Goal: Navigation & Orientation: Find specific page/section

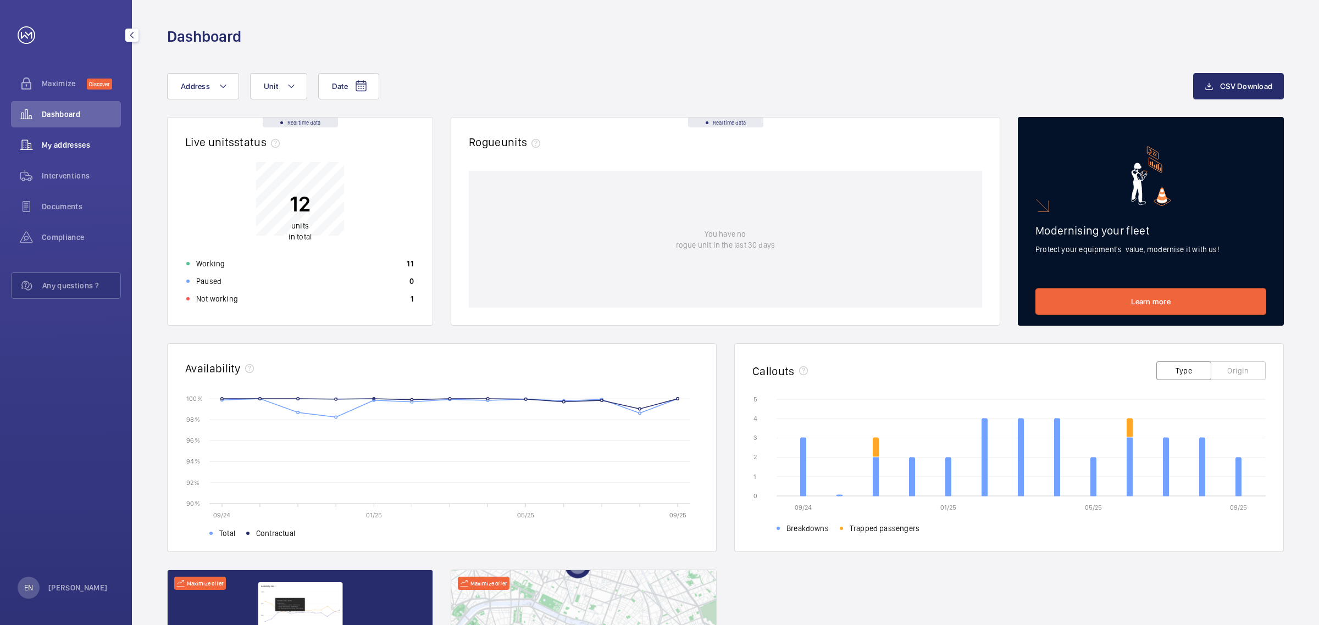
click at [70, 147] on span "My addresses" at bounding box center [81, 145] width 79 height 11
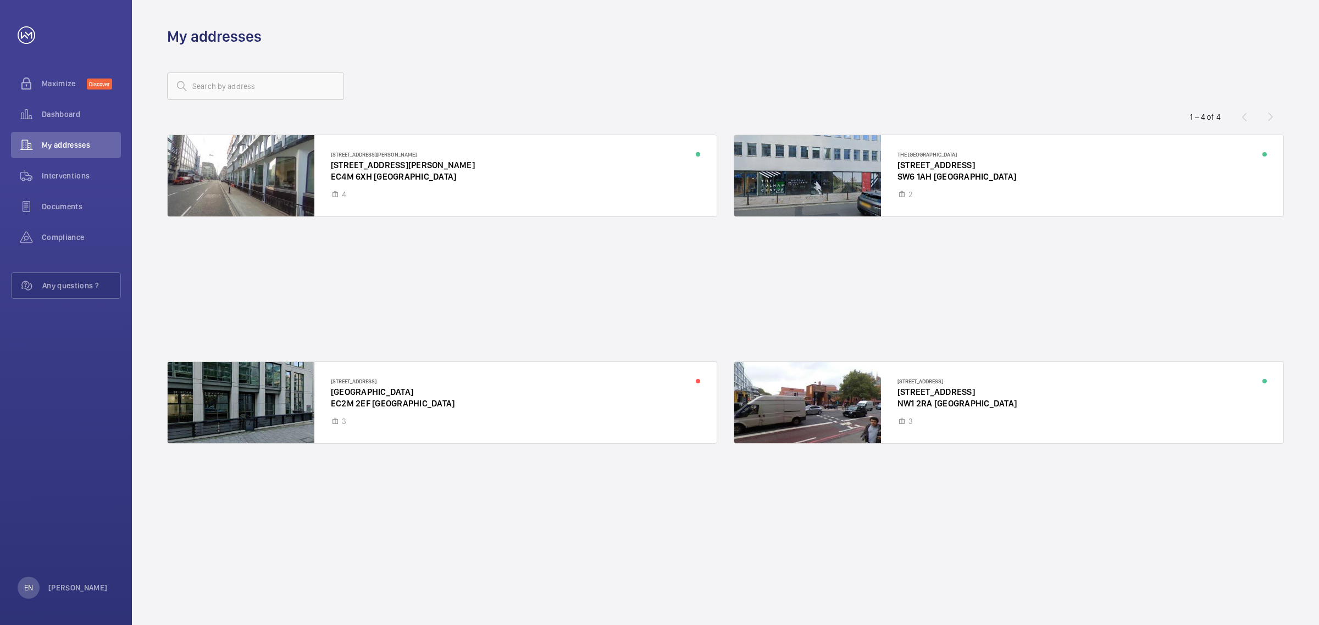
click at [371, 298] on div "[STREET_ADDRESS][PERSON_NAME] [STREET_ADDRESS][PERSON_NAME] [GEOGRAPHIC_DATA] […" at bounding box center [725, 361] width 1117 height 453
click at [859, 185] on div at bounding box center [1008, 175] width 549 height 81
click at [294, 400] on div at bounding box center [442, 402] width 549 height 81
